Goal: Information Seeking & Learning: Learn about a topic

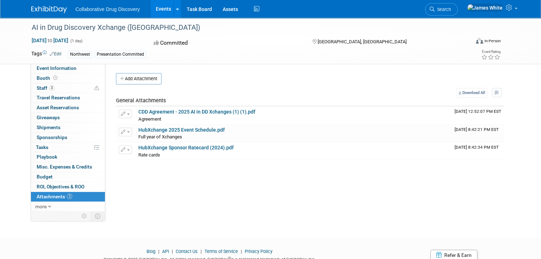
click at [36, 11] on img at bounding box center [49, 9] width 36 height 7
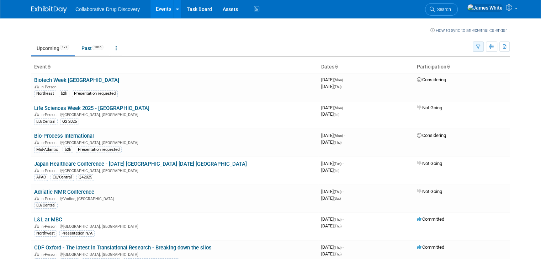
click at [483, 47] on button "button" at bounding box center [477, 47] width 11 height 10
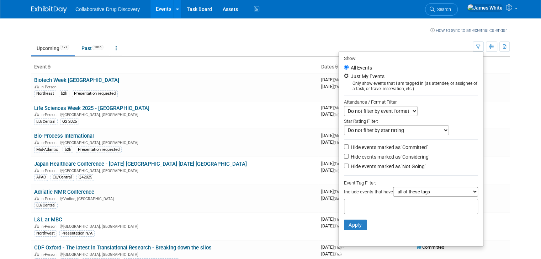
click at [347, 76] on input "Just My Events" at bounding box center [346, 76] width 5 height 5
radio input "true"
click at [357, 222] on button "Apply" at bounding box center [355, 225] width 23 height 11
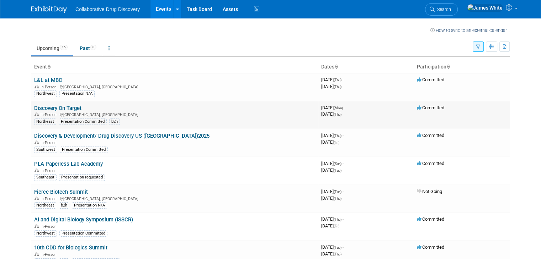
click at [60, 108] on link "Discovery On Target" at bounding box center [57, 108] width 47 height 6
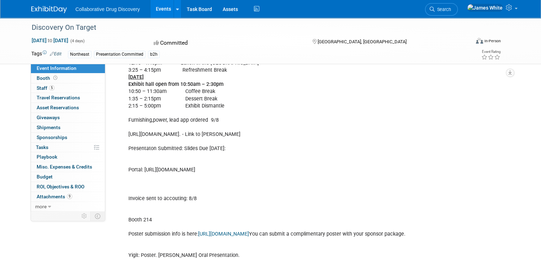
scroll to position [276, 0]
drag, startPoint x: 121, startPoint y: 132, endPoint x: 284, endPoint y: 131, distance: 162.4
click at [284, 131] on div "AI/ML Enabled Drug Discovery; Tuesday, September 23 Exhibit hall open from 3:35…" at bounding box center [278, 155] width 310 height 371
copy div "https://www.discoveryontarget.com/ai-ml-enabled-drug-discovery-part1"
click at [228, 149] on div "AI/ML Enabled Drug Discovery; Tuesday, September 23 Exhibit hall open from 3:35…" at bounding box center [278, 155] width 310 height 371
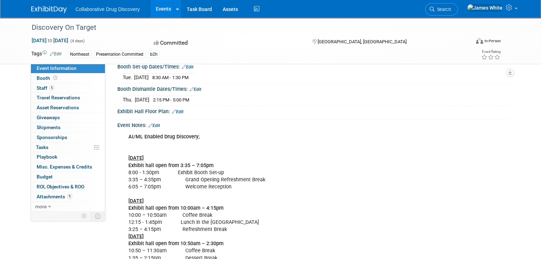
scroll to position [0, 0]
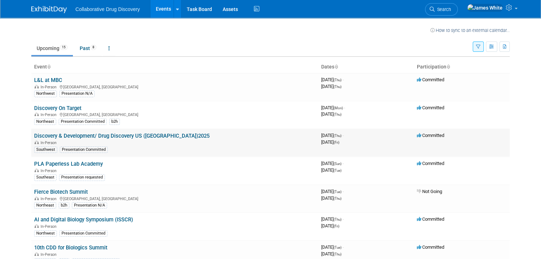
click at [113, 131] on td "Discovery & Development/ Drug Discovery US ([GEOGRAPHIC_DATA])2025 In-Person So…" at bounding box center [174, 143] width 287 height 28
click at [121, 135] on link "Discovery & Development/ Drug Discovery US ([GEOGRAPHIC_DATA])2025" at bounding box center [121, 136] width 175 height 6
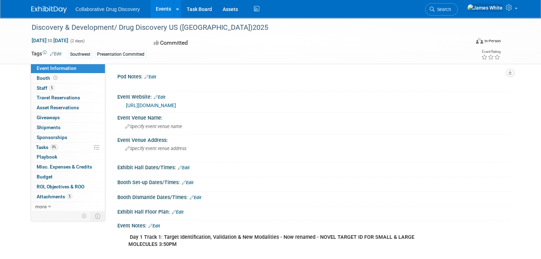
click at [176, 105] on link "https://oxfordglobal.com/discovery-development" at bounding box center [151, 106] width 50 height 6
click at [61, 98] on span "Travel Reservations 0" at bounding box center [58, 98] width 43 height 6
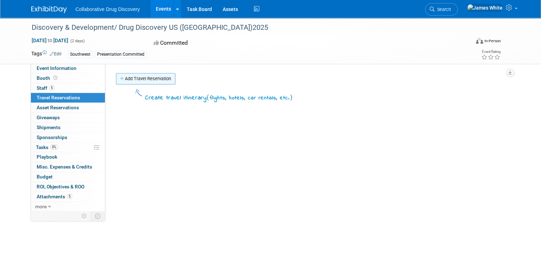
click at [146, 79] on link "Add Travel Reservation" at bounding box center [145, 78] width 59 height 11
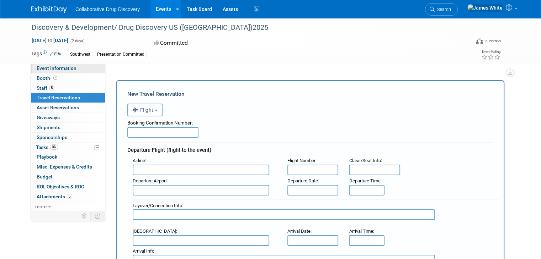
click at [70, 70] on link "Event Information" at bounding box center [68, 69] width 74 height 10
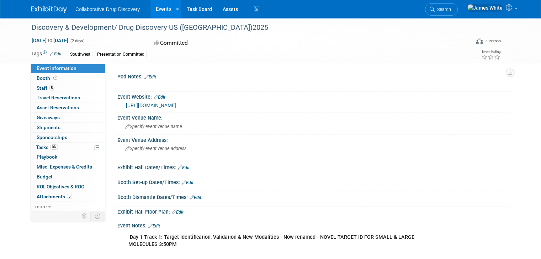
click at [148, 76] on link "Edit" at bounding box center [150, 77] width 12 height 5
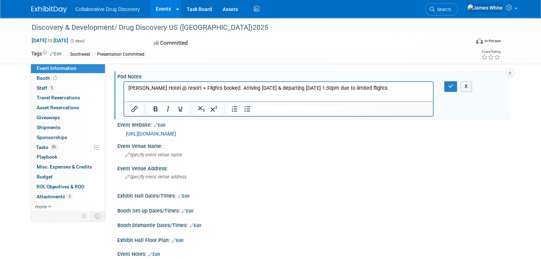
click at [255, 87] on p "James W. Hotel @ resort + Flights booked. Arriving Oct 1 & departing Oct 3 @ 1:…" at bounding box center [278, 88] width 300 height 7
click at [452, 88] on icon "button" at bounding box center [450, 86] width 5 height 5
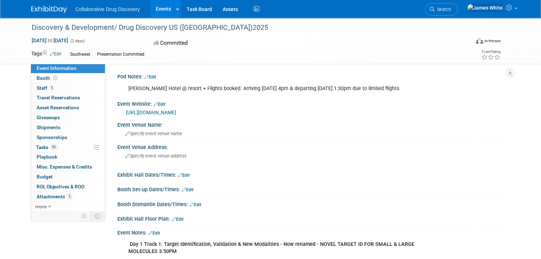
scroll to position [1, 0]
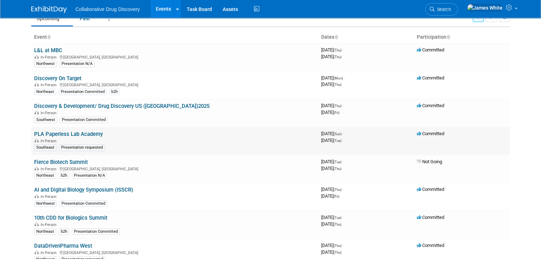
scroll to position [30, 0]
click at [84, 133] on link "PLA Paperless Lab Academy" at bounding box center [68, 134] width 69 height 6
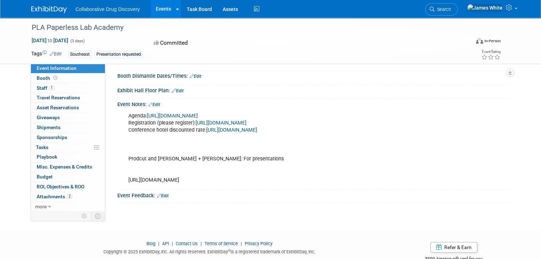
scroll to position [155, 0]
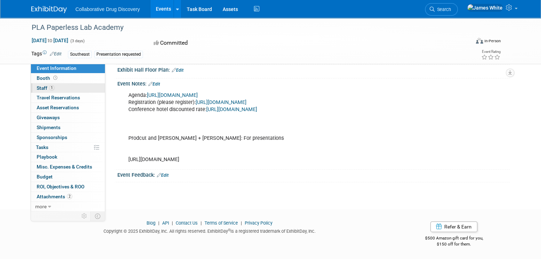
click at [64, 90] on link "1 Staff 1" at bounding box center [68, 89] width 74 height 10
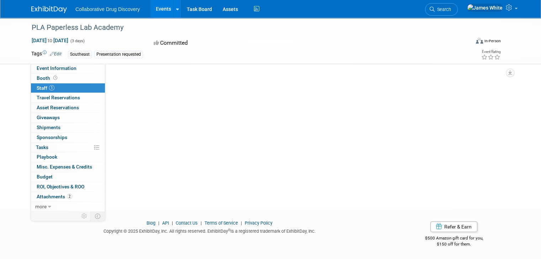
scroll to position [0, 0]
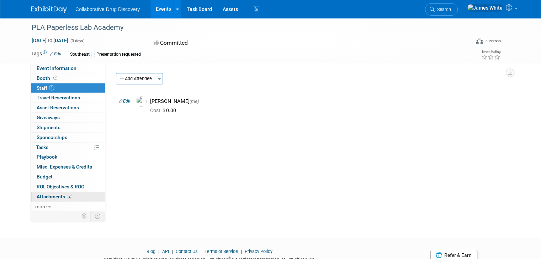
click at [52, 195] on span "Attachments 2" at bounding box center [55, 197] width 36 height 6
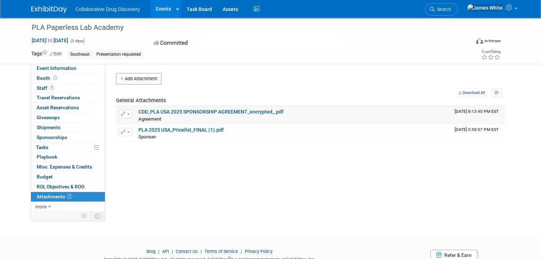
click at [236, 110] on link "CDD_PLA USA 2025 SPONSORSHIP AGREEMENT_encrypted_.pdf" at bounding box center [210, 112] width 145 height 6
click at [61, 70] on span "Event Information" at bounding box center [57, 68] width 40 height 6
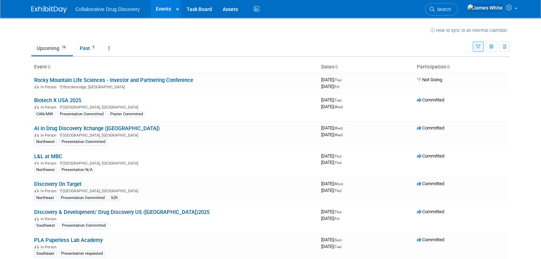
click at [480, 45] on icon "button" at bounding box center [478, 47] width 5 height 5
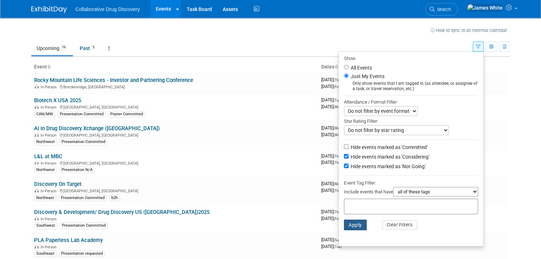
click at [360, 226] on button "Apply" at bounding box center [355, 225] width 23 height 11
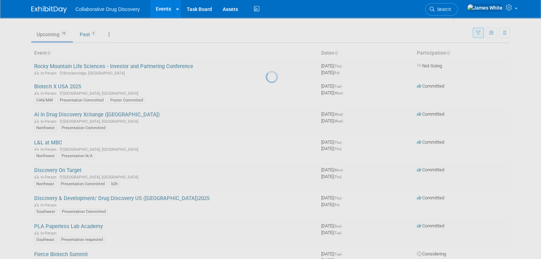
scroll to position [14, 0]
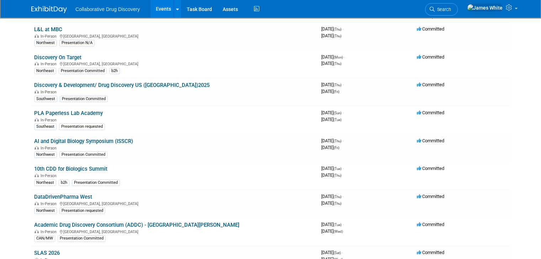
scroll to position [51, 0]
click at [192, 12] on link "Task Board" at bounding box center [199, 9] width 36 height 18
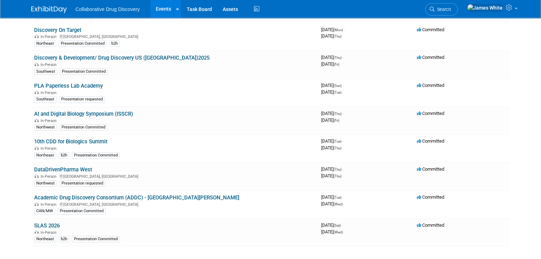
scroll to position [78, 0]
